Goal: Information Seeking & Learning: Learn about a topic

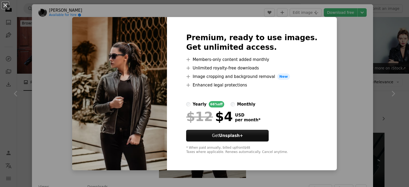
scroll to position [493, 0]
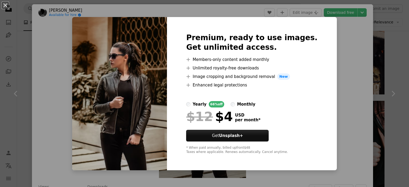
click at [367, 34] on div "An X shape Premium, ready to use images. Get unlimited access. A plus sign Memb…" at bounding box center [204, 93] width 409 height 187
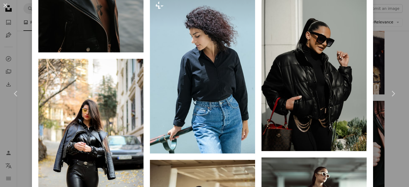
scroll to position [1449, 0]
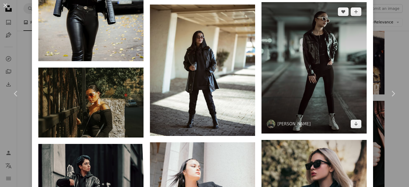
click at [276, 32] on img at bounding box center [313, 67] width 105 height 131
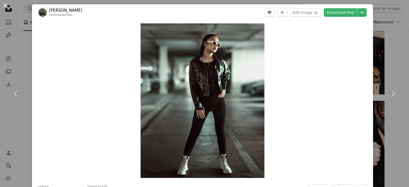
click at [6, 7] on button "An X shape" at bounding box center [5, 5] width 6 height 6
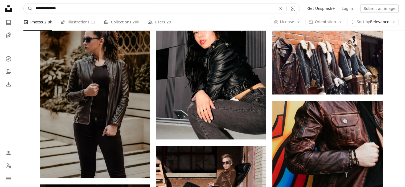
click at [85, 8] on input "**********" at bounding box center [154, 8] width 242 height 10
type input "**********"
click at [24, 3] on button "A magnifying glass" at bounding box center [28, 8] width 9 height 10
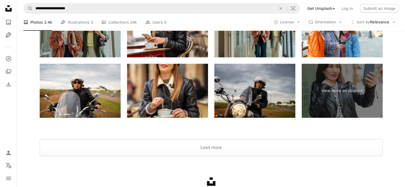
scroll to position [1246, 0]
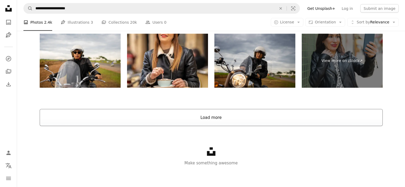
click at [215, 119] on button "Load more" at bounding box center [211, 117] width 343 height 17
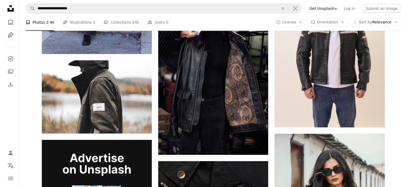
scroll to position [1528, 0]
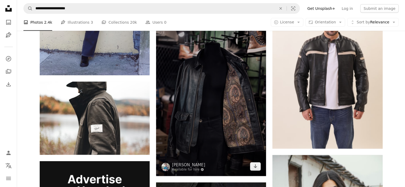
click at [215, 119] on img at bounding box center [211, 93] width 110 height 165
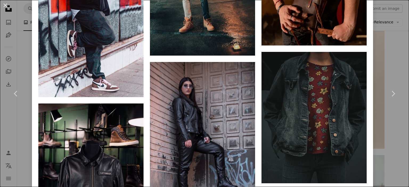
scroll to position [1159, 0]
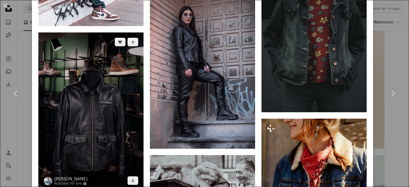
click at [132, 106] on img at bounding box center [90, 111] width 105 height 158
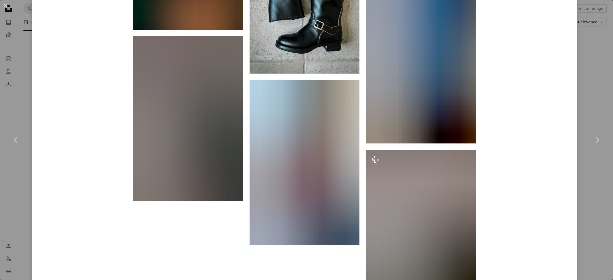
scroll to position [6932, 0]
